Goal: Information Seeking & Learning: Find specific fact

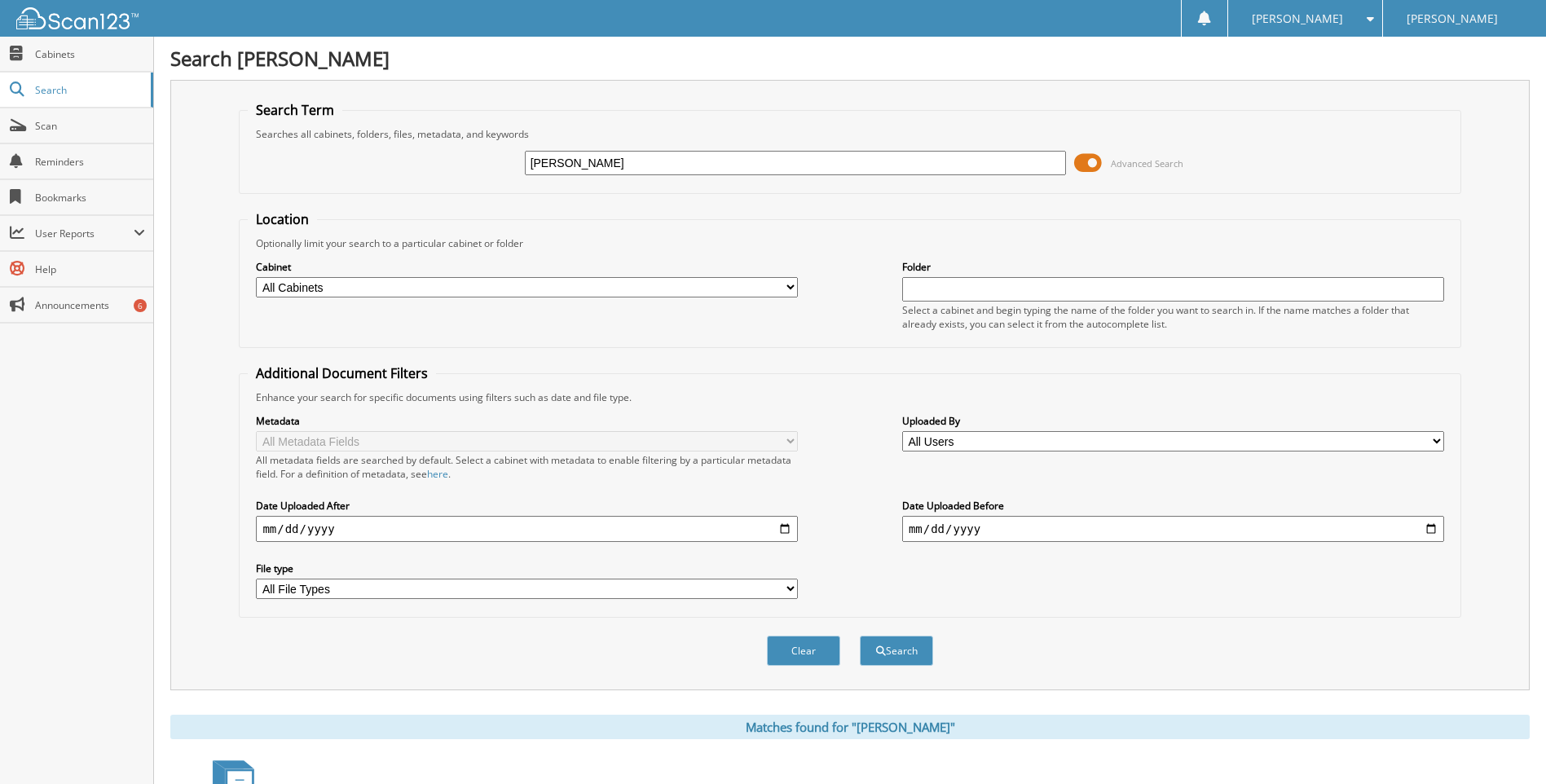
click at [599, 162] on input "[PERSON_NAME]" at bounding box center [795, 163] width 542 height 25
type input "[PERSON_NAME]"
click at [859, 635] on button "Search" at bounding box center [896, 650] width 73 height 31
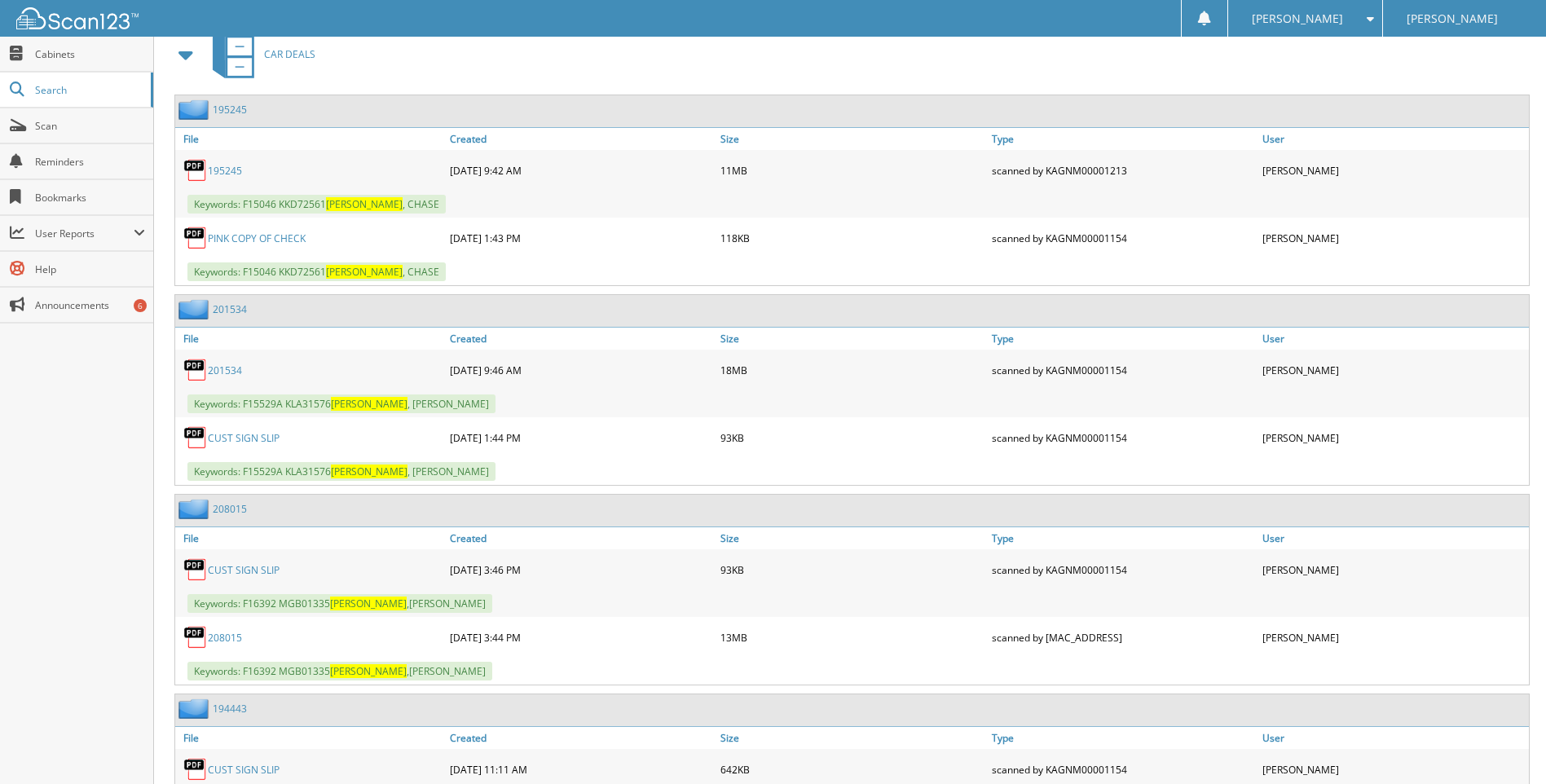
scroll to position [815, 0]
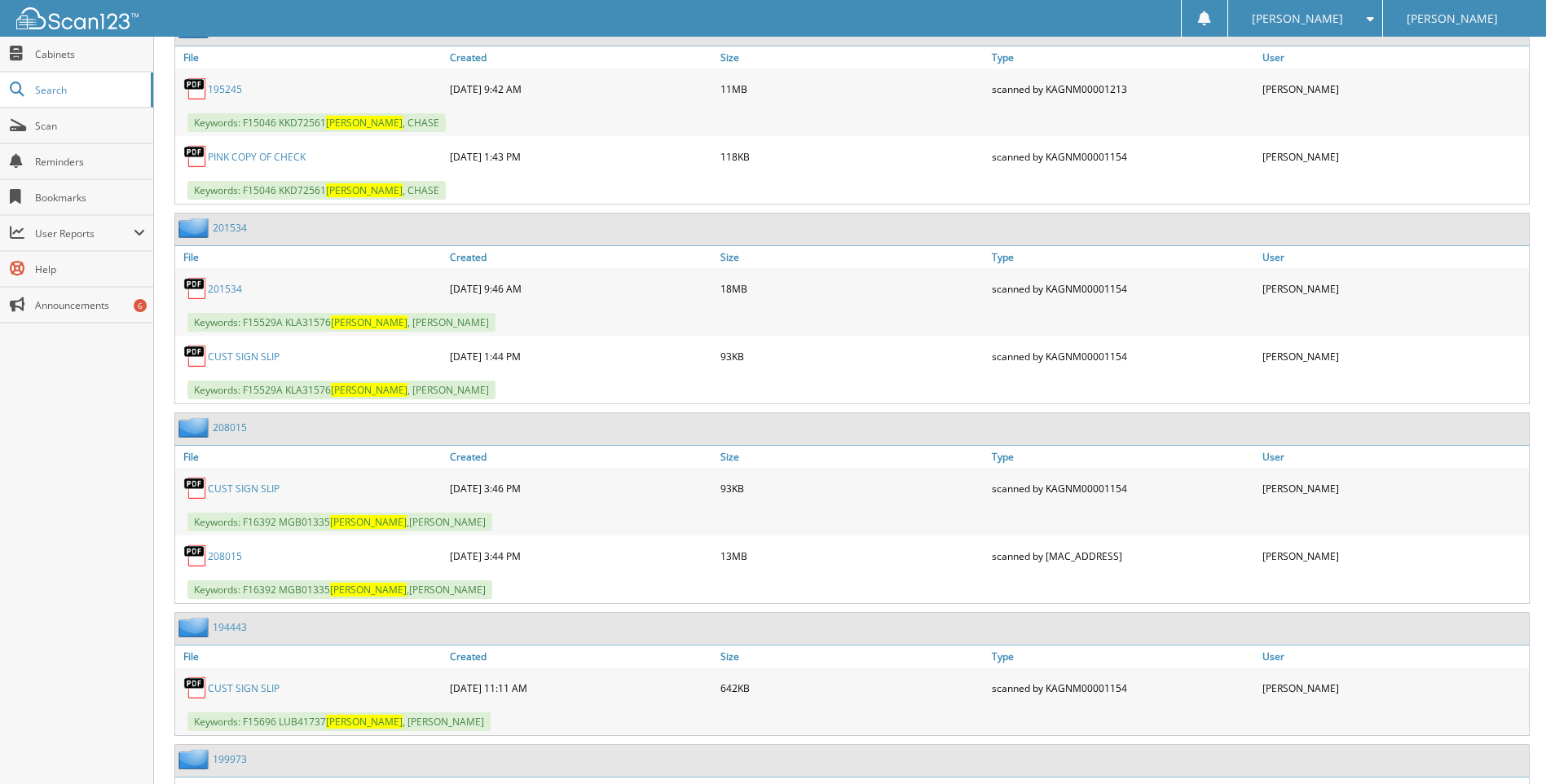
click at [217, 291] on link "201534" at bounding box center [224, 288] width 35 height 14
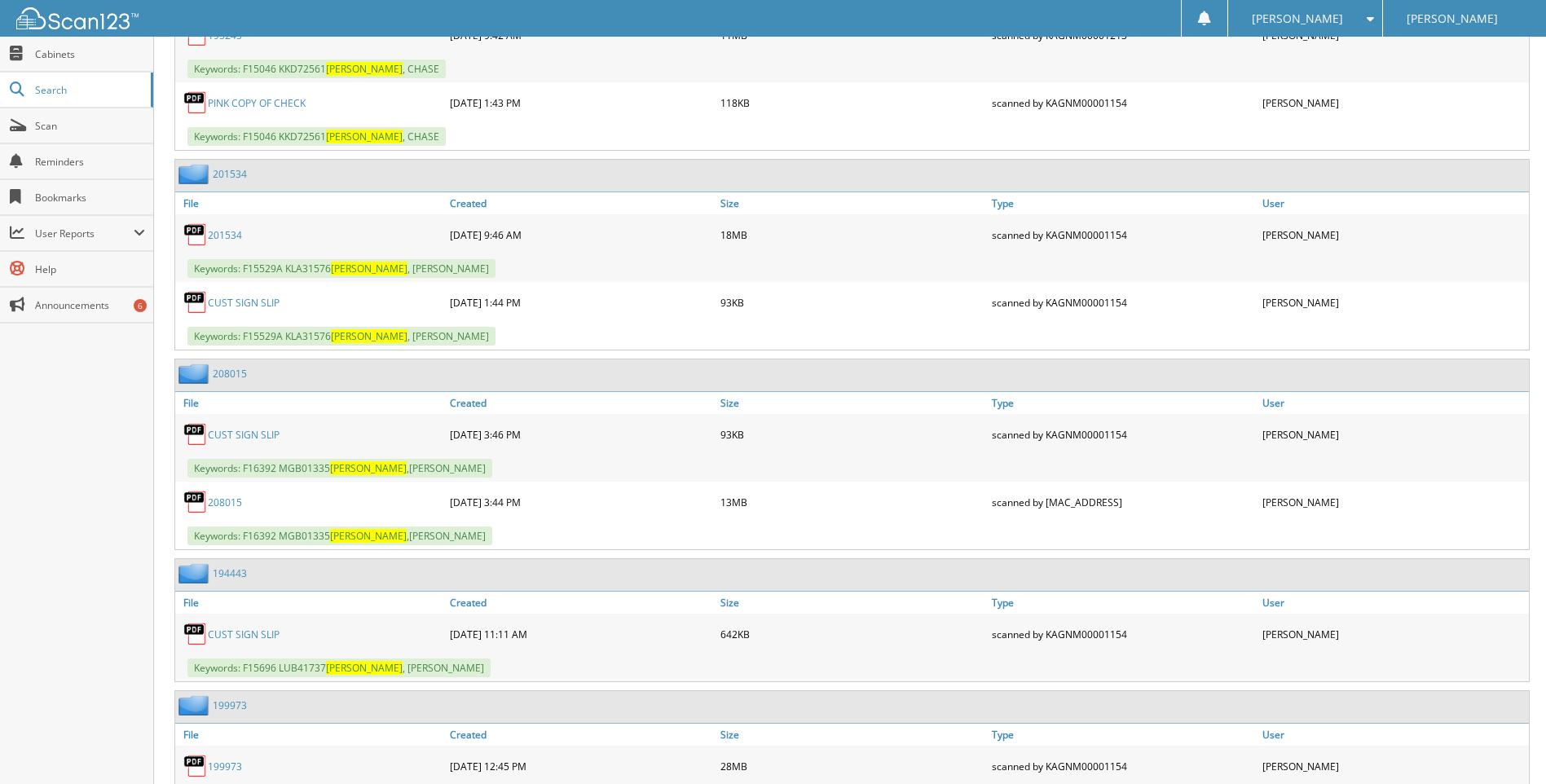
scroll to position [896, 0]
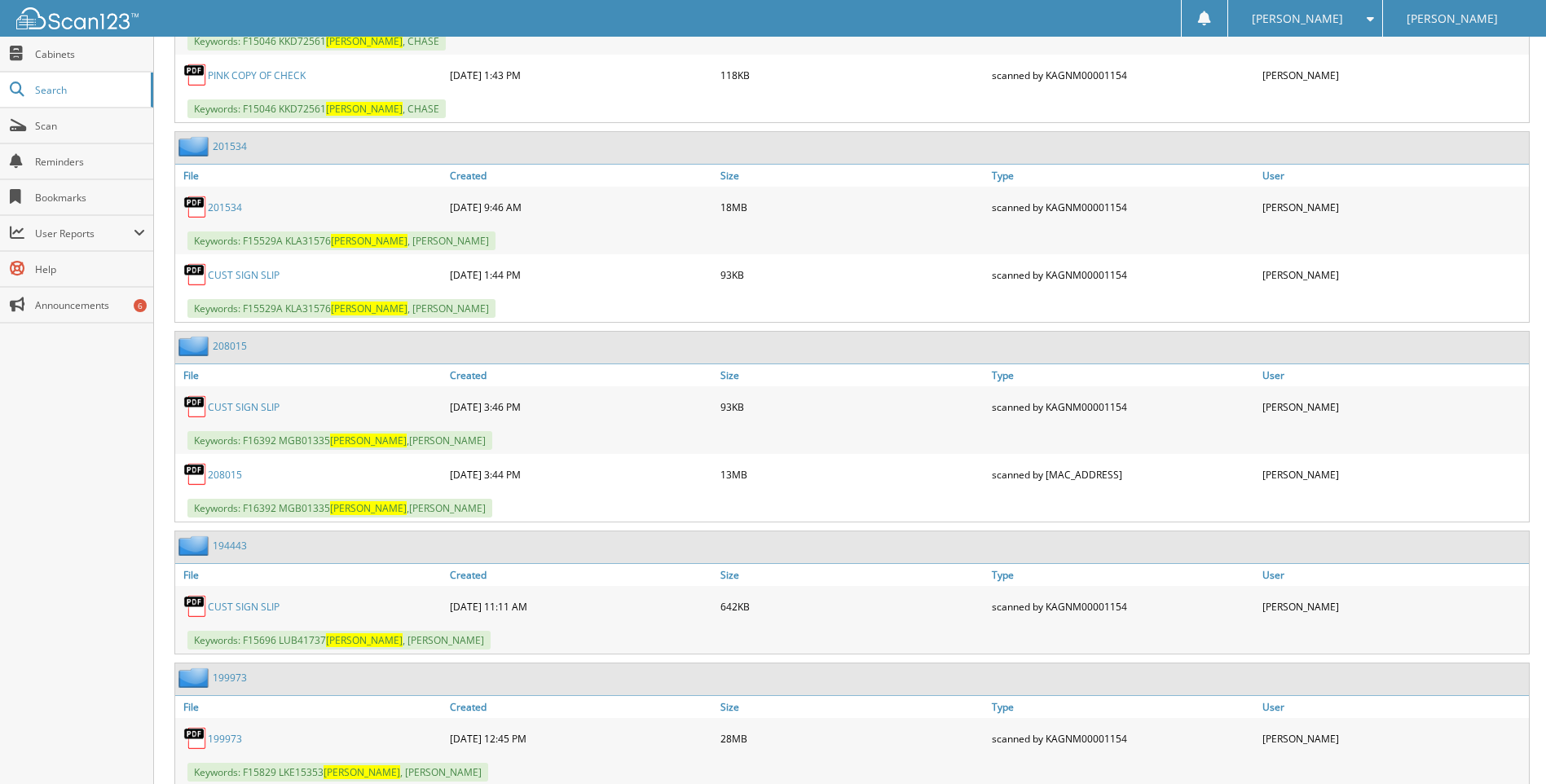
click at [224, 472] on link "208015" at bounding box center [224, 475] width 35 height 14
